Goal: Task Accomplishment & Management: Manage account settings

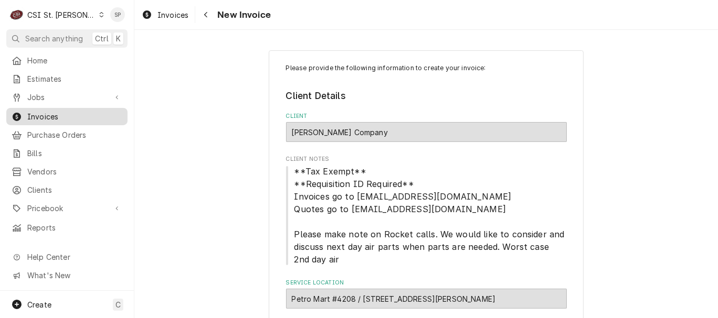
click at [57, 117] on span "Invoices" at bounding box center [74, 116] width 95 height 11
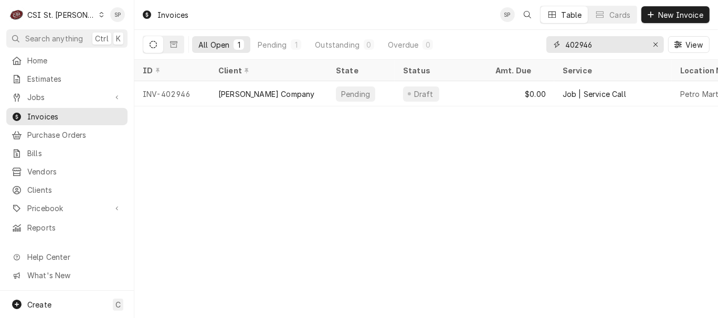
click at [597, 43] on input "402946" at bounding box center [604, 44] width 79 height 17
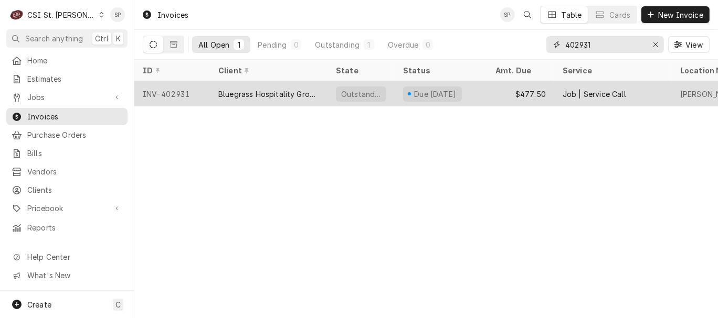
type input "402931"
click at [150, 87] on div "INV-402931" at bounding box center [172, 93] width 76 height 25
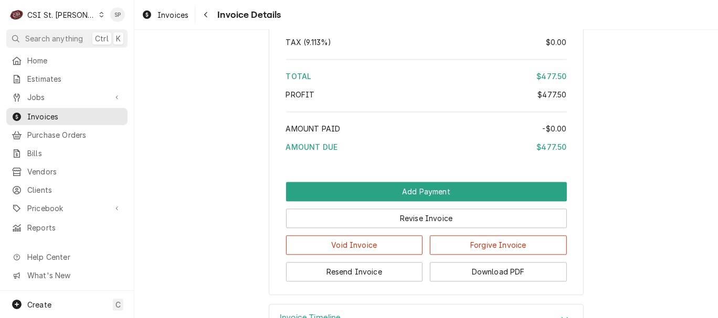
scroll to position [1778, 0]
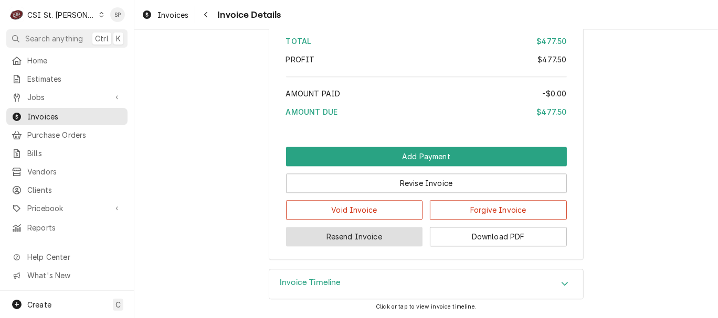
click at [350, 236] on button "Resend Invoice" at bounding box center [354, 236] width 137 height 19
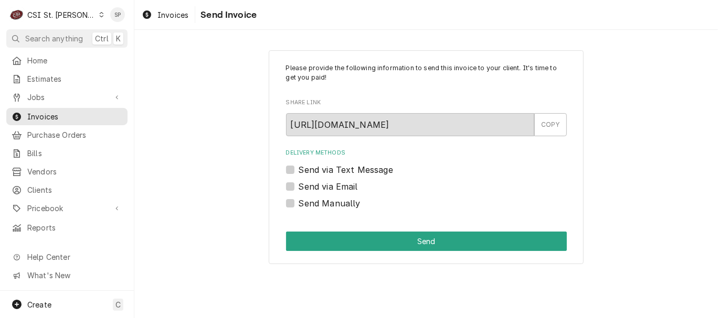
click at [299, 186] on label "Send via Email" at bounding box center [328, 186] width 59 height 13
click at [299, 186] on input "Send via Email" at bounding box center [439, 191] width 281 height 23
checkbox input "true"
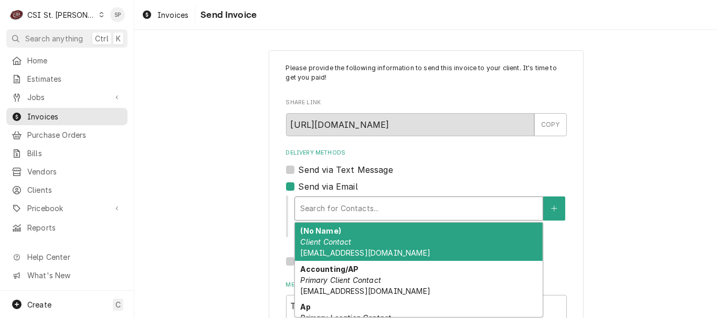
click at [327, 206] on div "Delivery Methods" at bounding box center [418, 208] width 237 height 19
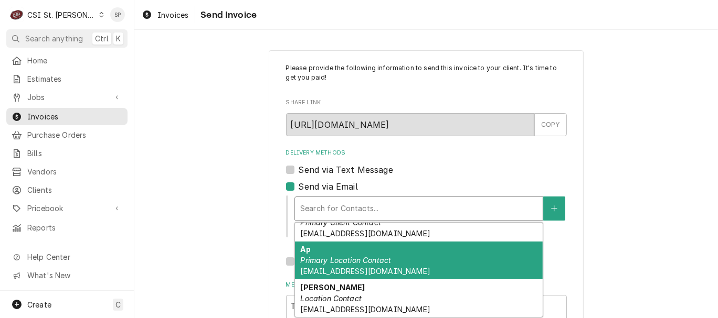
scroll to position [58, 0]
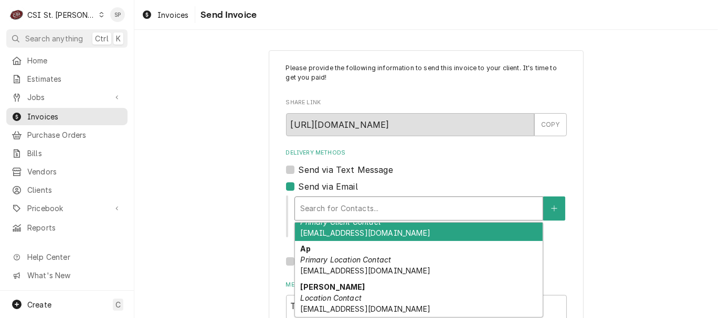
click at [388, 208] on div "Delivery Methods" at bounding box center [418, 208] width 237 height 19
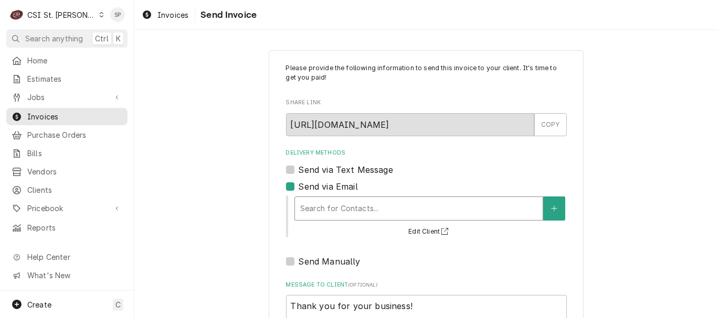
type textarea "x"
type input "s"
type textarea "x"
type input "sh"
type textarea "x"
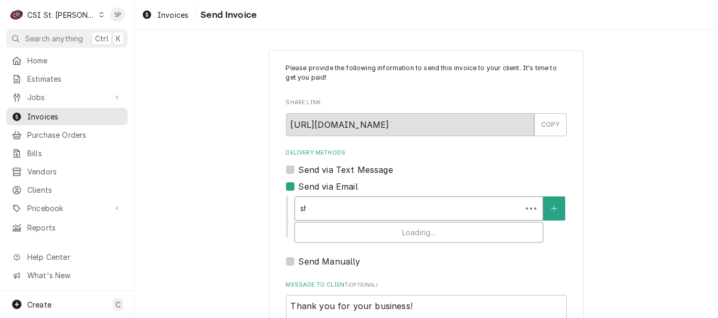
type input "she"
type textarea "x"
type input "shel"
type textarea "x"
type input "shell"
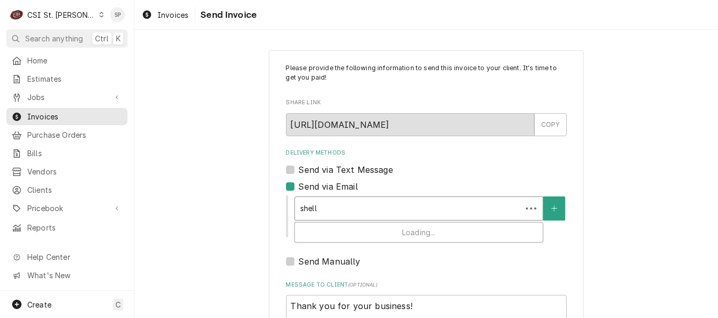
type textarea "x"
type input "shelle"
type textarea "x"
type input "shelley"
type textarea "x"
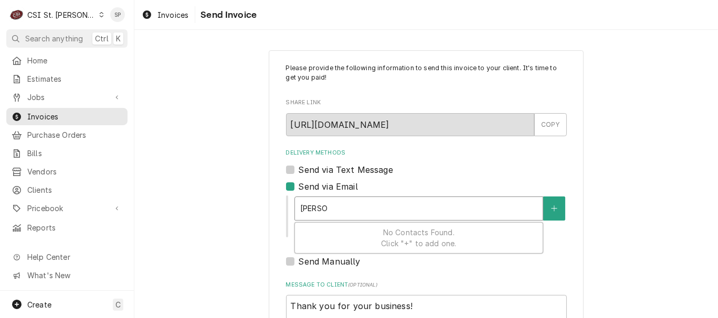
type input "shelley."
type textarea "x"
type input "shelley.p"
type textarea "x"
type input "shelley.po"
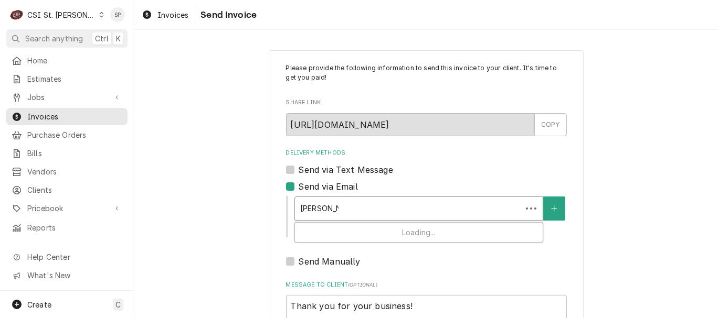
type textarea "x"
type input "shelley.pol"
type textarea "x"
type input "shelley.polit"
type textarea "x"
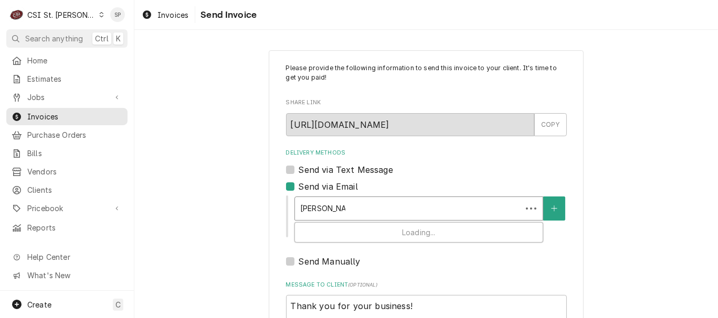
type input "shelley.politt"
type textarea "x"
type input "shelley.politte"
type textarea "x"
type input "shelley.politte#"
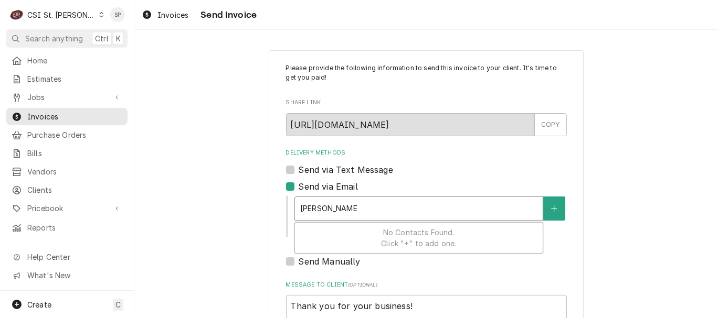
type textarea "x"
type input "shelley.politte"
type textarea "x"
type input "shelley.politte@"
type textarea "x"
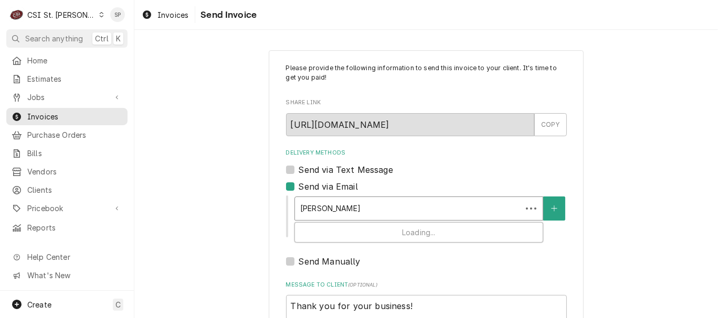
type input "shelley.politte@c"
type textarea "x"
type input "shelley.politte@cs"
type textarea "x"
type input "shelley.politte@csi"
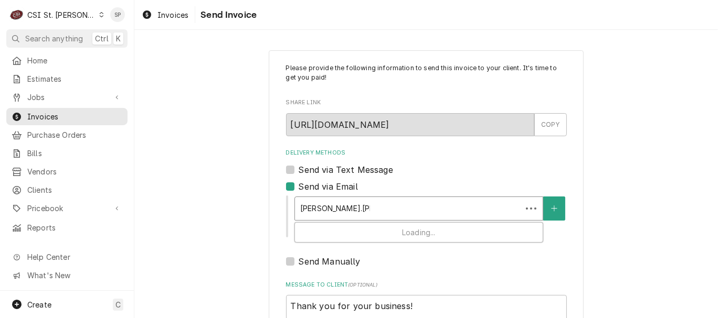
type textarea "x"
type input "shelley.politte@csi1"
type textarea "x"
type input "shelley.politte@csi1."
type textarea "x"
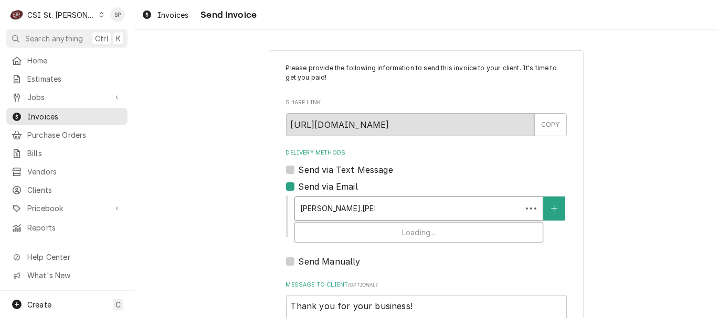
type input "shelley.politte@csi1.c"
type textarea "x"
type input "shelley.politte@csi1.co"
type textarea "x"
type input "shelley.politte@csi1.com"
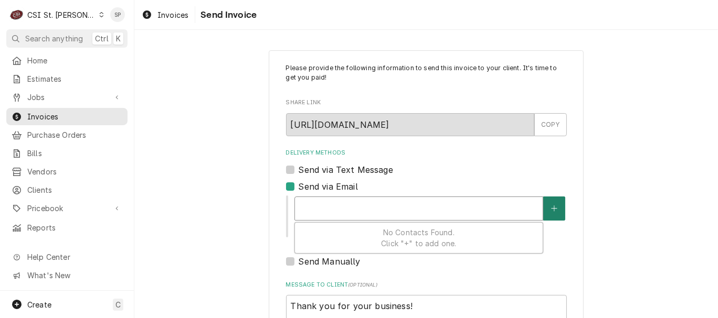
click at [551, 209] on icon "Create New Contact" at bounding box center [554, 208] width 6 height 7
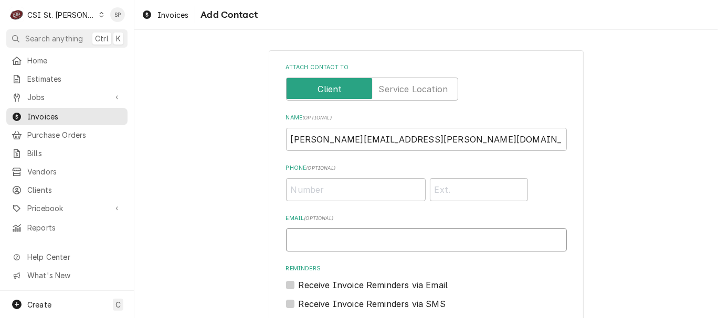
click at [416, 240] on input "Email ( optional )" at bounding box center [426, 240] width 281 height 23
click at [416, 240] on input "She" at bounding box center [426, 240] width 281 height 23
type input "S"
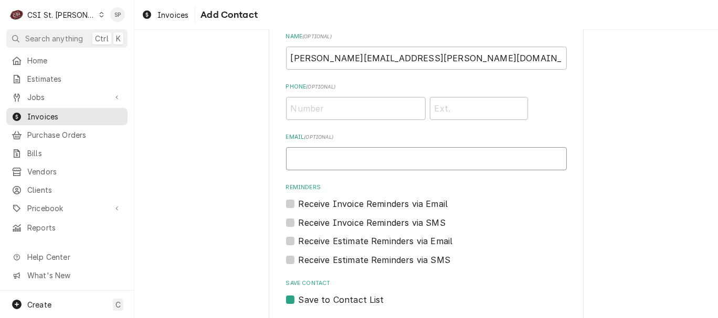
scroll to position [93, 0]
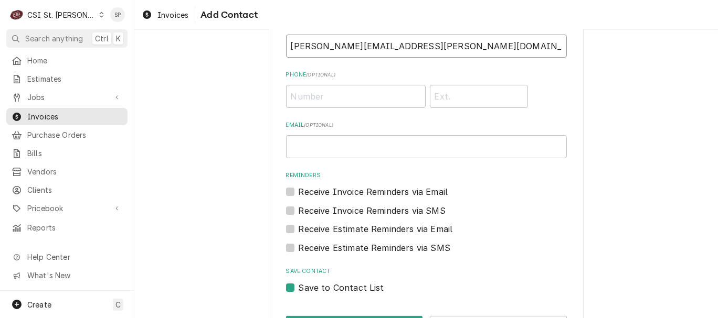
click at [413, 40] on input "shelley.politte@csi1.com" at bounding box center [426, 46] width 281 height 23
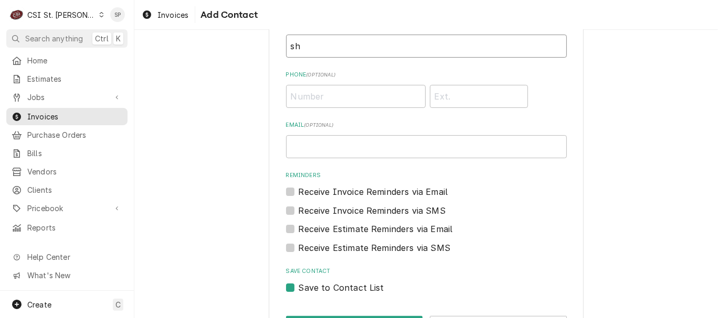
type input "s"
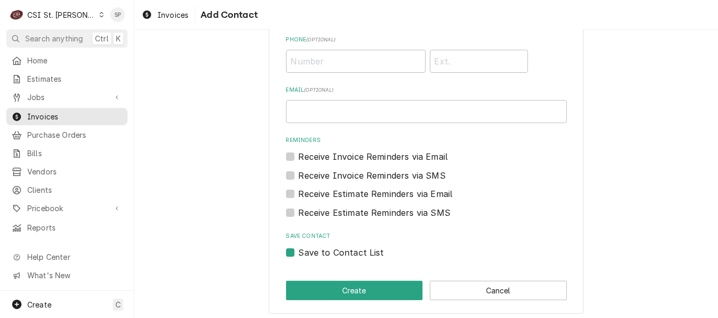
scroll to position [133, 0]
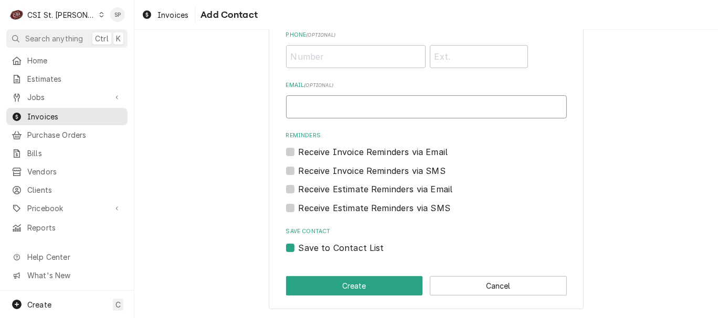
click at [402, 109] on input "Email ( optional )" at bounding box center [426, 106] width 281 height 23
type input "shelley.politte@csi1.com"
click at [291, 246] on div "Save to Contact List" at bounding box center [426, 248] width 281 height 13
click at [299, 247] on label "Save to Contact List" at bounding box center [342, 248] width 86 height 13
click at [299, 247] on input "Save to Contact List" at bounding box center [439, 253] width 281 height 23
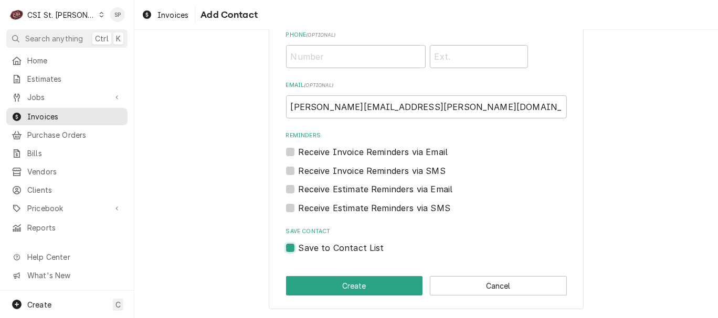
checkbox input "false"
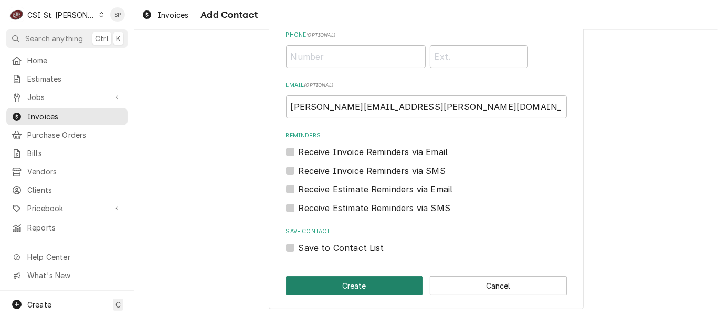
click at [334, 285] on button "Create" at bounding box center [354, 286] width 137 height 19
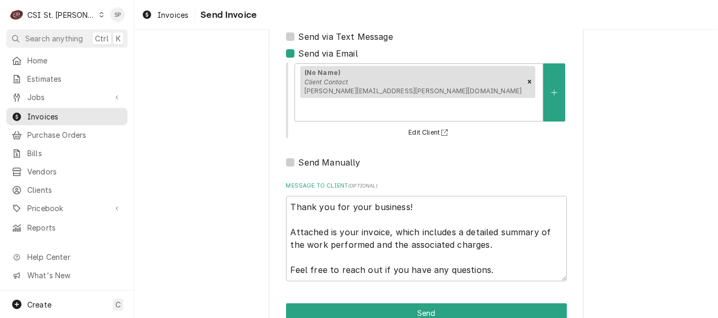
scroll to position [140, 0]
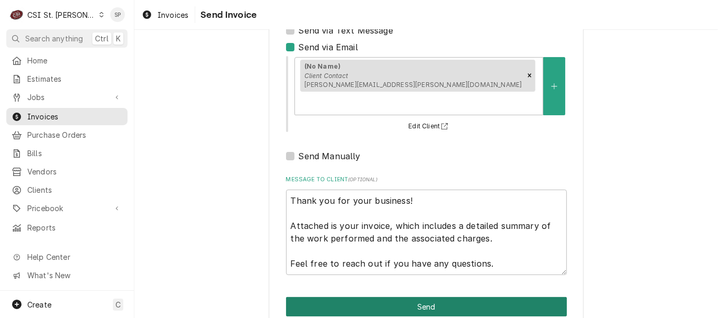
click at [415, 297] on button "Send" at bounding box center [426, 306] width 281 height 19
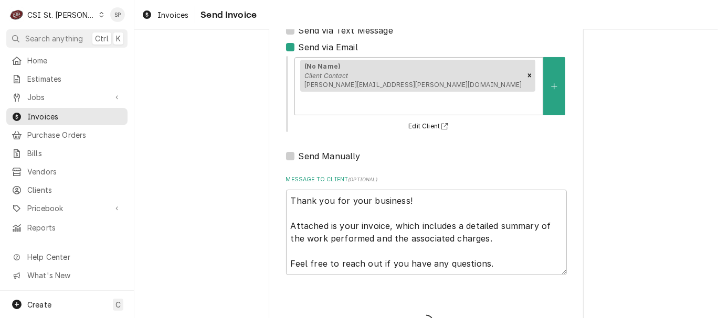
type textarea "x"
